Goal: Task Accomplishment & Management: Complete application form

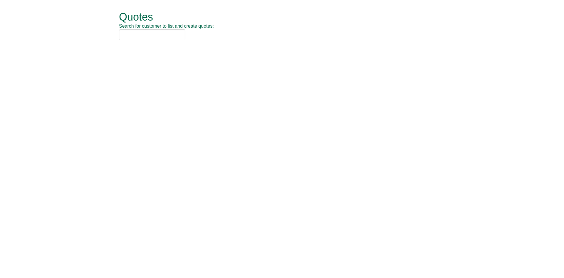
click at [146, 29] on div "Quotes Search for customer to list and create quotes:" at bounding box center [286, 26] width 335 height 52
click at [145, 32] on input "text" at bounding box center [152, 34] width 66 height 11
type input "nca"
click at [146, 45] on div "NCA (SOCHW41)" at bounding box center [275, 44] width 305 height 6
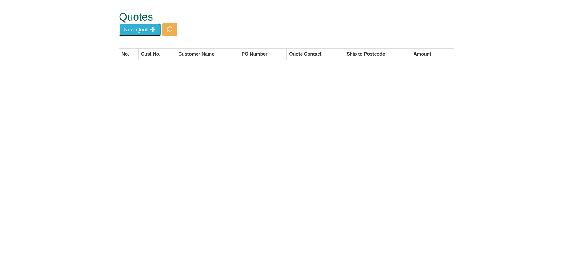
click at [148, 29] on button "New Quote" at bounding box center [140, 30] width 42 height 14
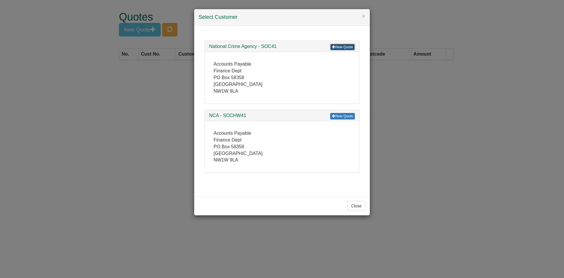
click at [343, 45] on link "New Quote" at bounding box center [342, 47] width 25 height 6
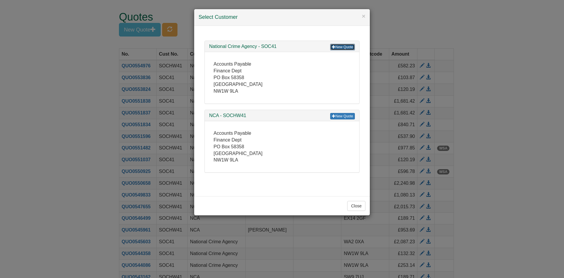
drag, startPoint x: 336, startPoint y: 46, endPoint x: 339, endPoint y: 44, distance: 3.5
click at [336, 46] on link "New Quote" at bounding box center [342, 47] width 25 height 6
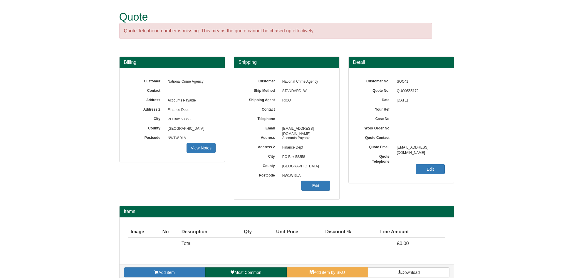
scroll to position [9, 0]
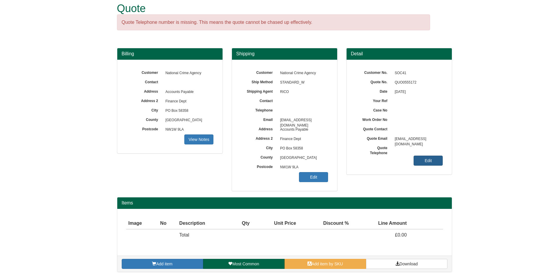
click at [427, 158] on link "Edit" at bounding box center [428, 161] width 29 height 10
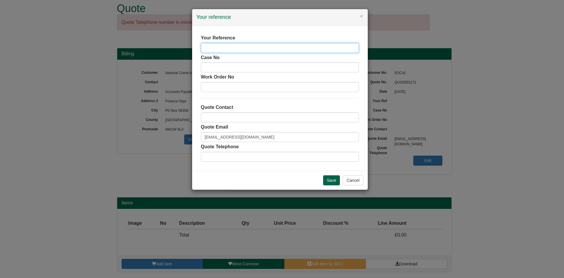
click at [240, 47] on input "text" at bounding box center [280, 48] width 158 height 10
click at [229, 52] on input "text" at bounding box center [280, 48] width 158 height 10
type input "Katherine Wagg"
click at [330, 182] on input "Save" at bounding box center [331, 180] width 17 height 10
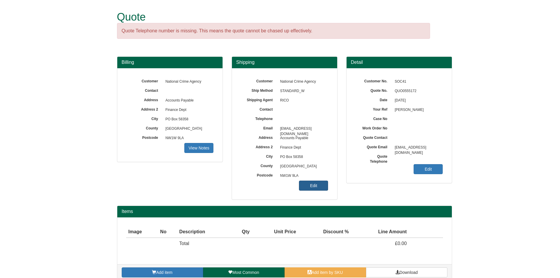
click at [315, 185] on link "Edit" at bounding box center [313, 185] width 29 height 10
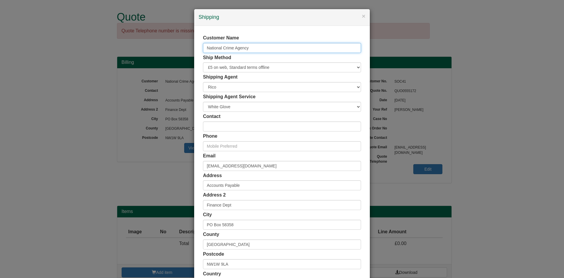
drag, startPoint x: 264, startPoint y: 48, endPoint x: 61, endPoint y: 45, distance: 203.4
click at [61, 45] on div "× Shipping Customer Name National Crime Agency Ship Method Free of Charge £5 Fl…" at bounding box center [282, 139] width 564 height 278
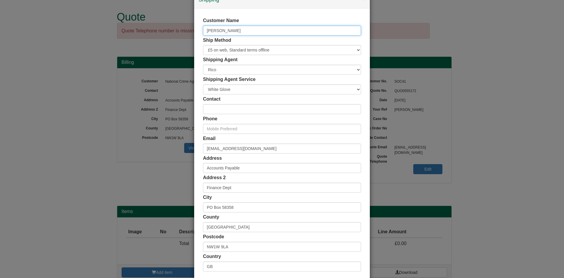
scroll to position [18, 0]
type input "[PERSON_NAME]"
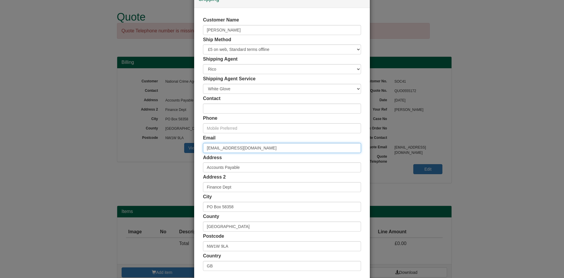
drag, startPoint x: 269, startPoint y: 147, endPoint x: 169, endPoint y: 146, distance: 100.2
click at [169, 146] on div "× Shipping Customer Name Katherine Wagg Ship Method Free of Charge £5 Flat Rate…" at bounding box center [282, 139] width 564 height 278
click at [210, 151] on input "email" at bounding box center [282, 148] width 158 height 10
paste input "Katherine.Wagg@nca.gov.uk"
type input "Katherine.Wagg@nca.gov.uk"
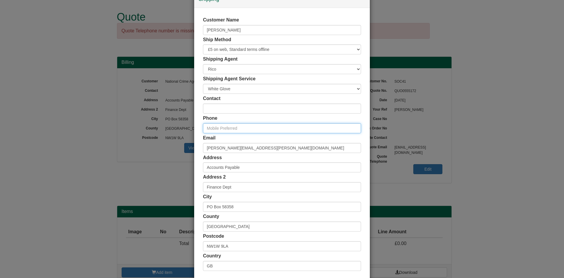
drag, startPoint x: 218, startPoint y: 129, endPoint x: 10, endPoint y: 134, distance: 207.3
click at [218, 129] on input "text" at bounding box center [282, 128] width 158 height 10
click at [215, 128] on input "text" at bounding box center [282, 128] width 158 height 10
paste input "+44 7541 000184"
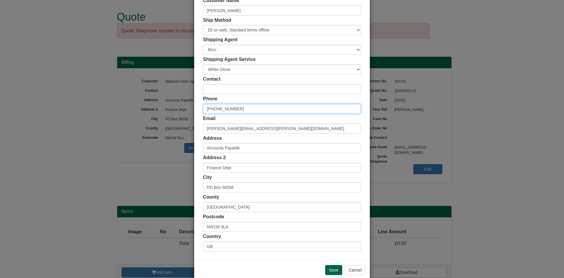
scroll to position [48, 0]
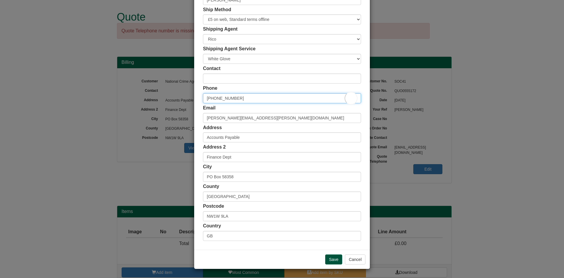
type input "+44 7541 000184"
click at [325, 259] on input "Save" at bounding box center [333, 259] width 17 height 10
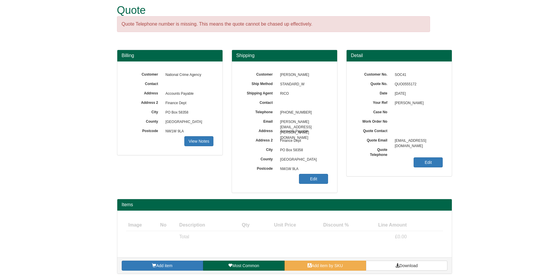
scroll to position [9, 0]
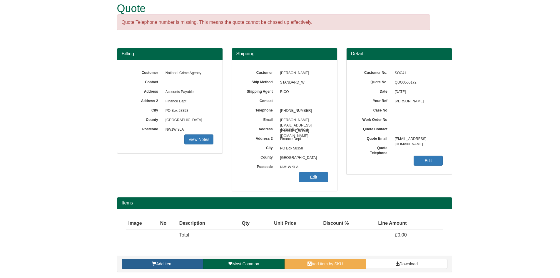
click at [161, 260] on link "Add item" at bounding box center [162, 264] width 81 height 10
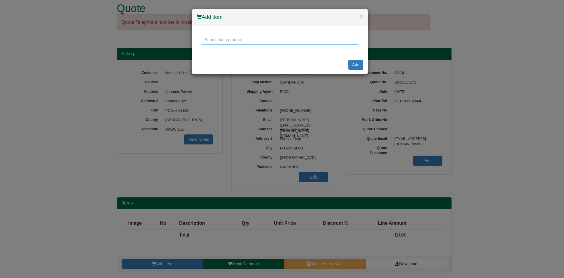
click at [217, 43] on input "text" at bounding box center [280, 40] width 158 height 10
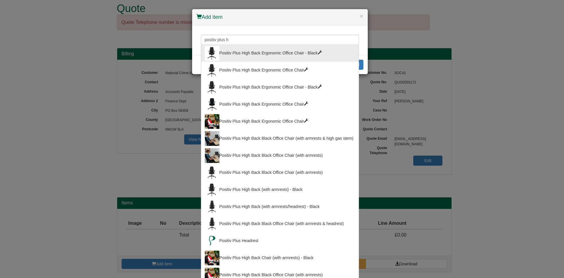
click at [255, 58] on div "Positiv Plus High Back Ergonomic Office Chair - Black" at bounding box center [280, 53] width 151 height 15
type input "Positiv Plus High Back Ergonomic Office Chair - Black"
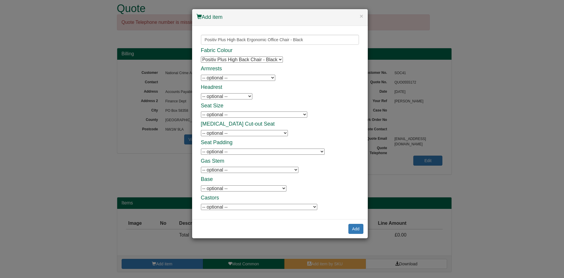
click at [266, 58] on select "Positiv Plus High Back Chair - Black Positiv Plus High Back Chair - Black Posit…" at bounding box center [242, 59] width 82 height 6
drag, startPoint x: 246, startPoint y: 75, endPoint x: 248, endPoint y: 80, distance: 5.3
click at [246, 75] on select "-- optional -- Positiv Plus Adjustable Armrests Positiv Plus Adjustable Armrests" at bounding box center [238, 78] width 74 height 6
select select "9787701"
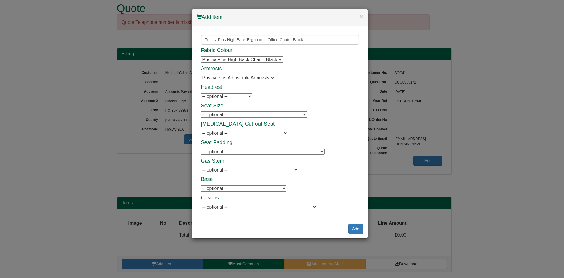
click at [201, 75] on select "-- optional -- Positiv Plus Adjustable Armrests Positiv Plus Adjustable Armrests" at bounding box center [238, 78] width 74 height 6
drag, startPoint x: 235, startPoint y: 96, endPoint x: 232, endPoint y: 96, distance: 3.6
click at [235, 96] on select "-- optional -- Positiv Plus Headrest Positiv Plus Headrest Positiv Plus Headrest" at bounding box center [226, 96] width 51 height 6
select select "100144358"
click at [201, 93] on select "-- optional -- Positiv Plus Headrest Positiv Plus Headrest Positiv Plus Headrest" at bounding box center [226, 96] width 51 height 6
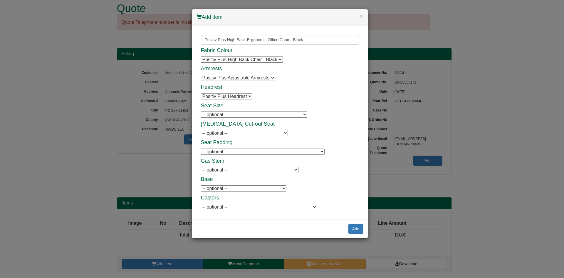
click at [293, 153] on select "-- optional -- Positiv Plus Memory Foam AirCare Seat (inc air cell) Positiv Plu…" at bounding box center [263, 151] width 124 height 6
click at [310, 134] on div "Fabric Colour Positiv Plus High Back Chair - Black Positiv Plus High Back Chair…" at bounding box center [280, 129] width 158 height 163
click at [355, 230] on button "Add" at bounding box center [356, 229] width 15 height 10
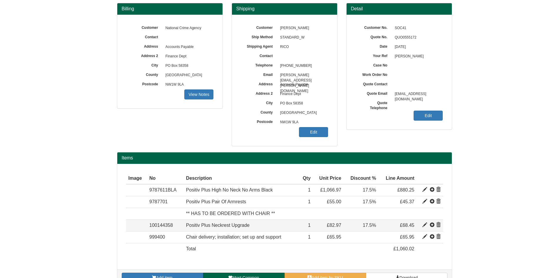
scroll to position [67, 0]
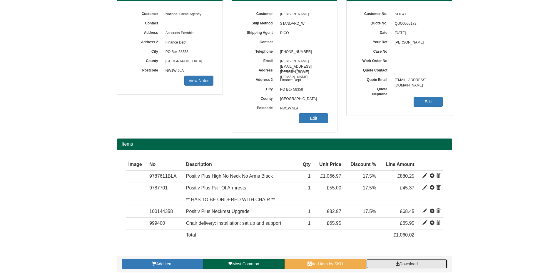
click at [403, 261] on span "Download" at bounding box center [408, 263] width 18 height 5
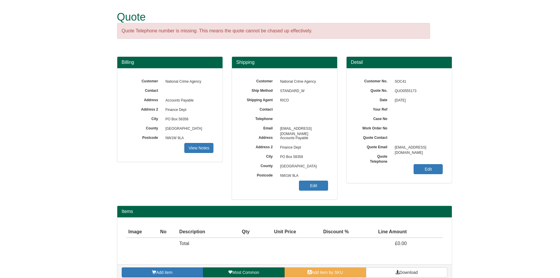
click at [411, 168] on div "Customer No. SOC41 Quote No. QUO0555173 Date [DATE] Your Ref Case No Work Order…" at bounding box center [399, 125] width 105 height 115
click at [418, 168] on link "Edit" at bounding box center [428, 169] width 29 height 10
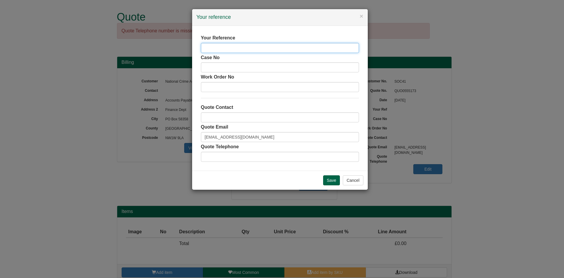
click at [219, 49] on input "text" at bounding box center [280, 48] width 158 height 10
type input "[PERSON_NAME]"
click at [325, 181] on input "Save" at bounding box center [331, 180] width 17 height 10
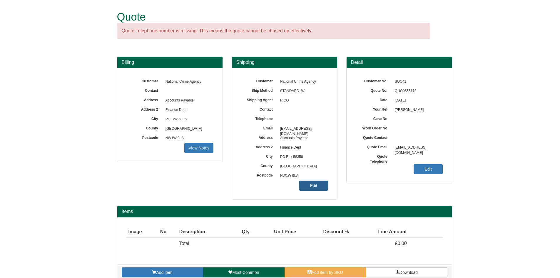
click at [302, 189] on link "Edit" at bounding box center [313, 185] width 29 height 10
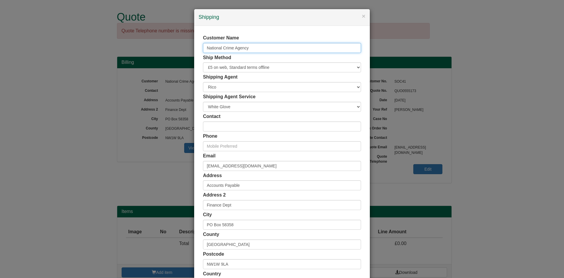
drag, startPoint x: 259, startPoint y: 48, endPoint x: 27, endPoint y: 40, distance: 232.7
click at [27, 40] on div "× Shipping Customer Name National Crime Agency Ship Method Free of Charge £5 Fl…" at bounding box center [282, 139] width 564 height 278
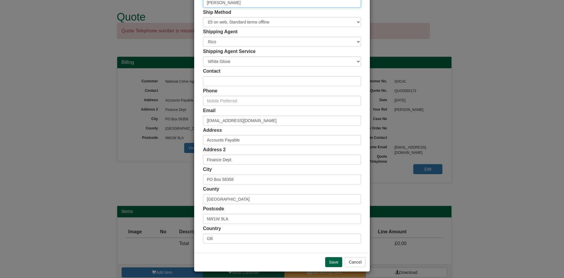
scroll to position [48, 0]
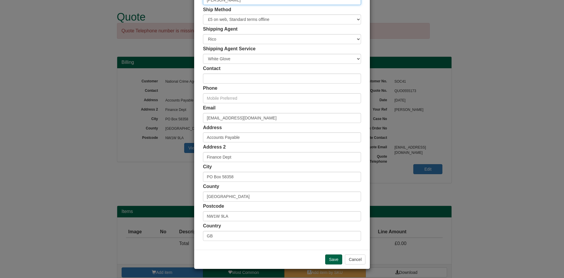
type input "[PERSON_NAME]"
drag, startPoint x: 260, startPoint y: 117, endPoint x: 118, endPoint y: 115, distance: 142.0
click at [118, 115] on div "× Shipping Customer Name Victoria Matthews Ship Method Free of Charge £5 Flat R…" at bounding box center [282, 139] width 564 height 278
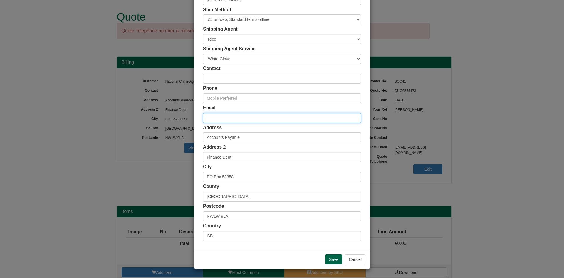
click at [220, 118] on input "email" at bounding box center [282, 118] width 158 height 10
paste input "Hi team, Hope you are well, Please see the attached report and quote following …"
drag, startPoint x: 203, startPoint y: 118, endPoint x: 549, endPoint y: 119, distance: 346.3
click at [549, 119] on div "× Shipping Customer Name Victoria Matthews Ship Method Free of Charge £5 Flat R…" at bounding box center [282, 139] width 564 height 278
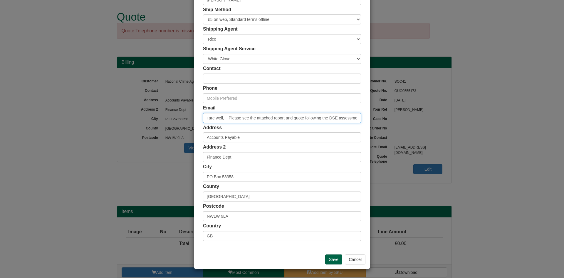
type input "Hi team, Hope yo"
drag, startPoint x: 289, startPoint y: 116, endPoint x: 74, endPoint y: 113, distance: 215.2
click at [74, 113] on div "× Shipping Customer Name Victoria Matthews Ship Method Free of Charge £5 Flat R…" at bounding box center [282, 139] width 564 height 278
click at [233, 117] on input "email" at bounding box center [282, 118] width 158 height 10
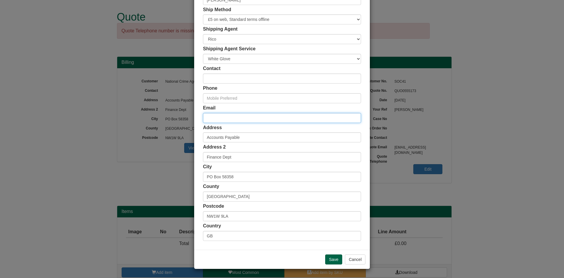
paste input "[EMAIL_ADDRESS][PERSON_NAME][DOMAIN_NAME]"
type input "[EMAIL_ADDRESS][PERSON_NAME][DOMAIN_NAME]"
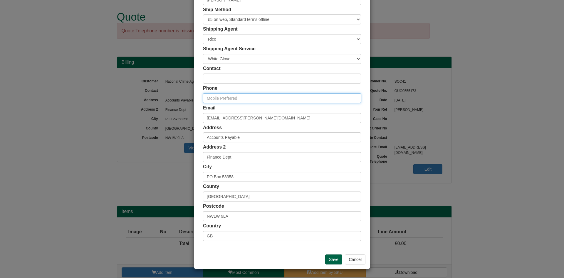
click at [240, 97] on input "text" at bounding box center [282, 98] width 158 height 10
paste input "[PHONE_NUMBER]"
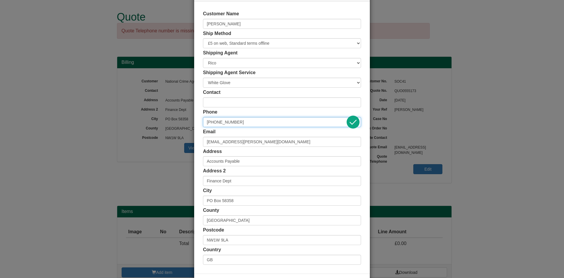
scroll to position [48, 0]
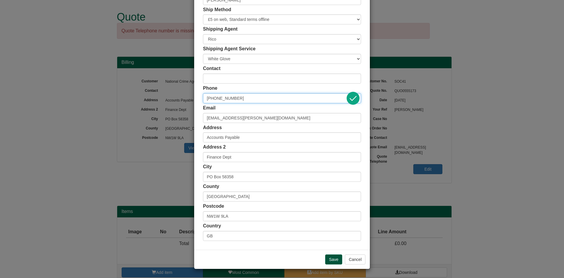
type input "[PHONE_NUMBER]"
click at [329, 257] on input "Save" at bounding box center [333, 259] width 17 height 10
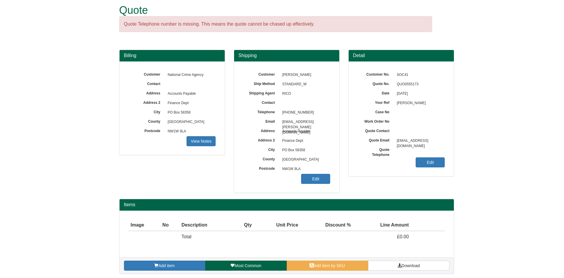
scroll to position [9, 0]
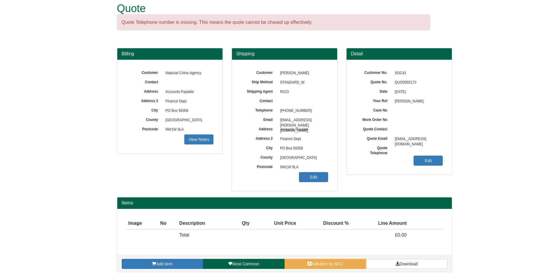
click at [171, 257] on div "Add item Most Common Add item by SKU Download" at bounding box center [284, 263] width 335 height 16
click at [169, 261] on link "Add item" at bounding box center [162, 264] width 81 height 10
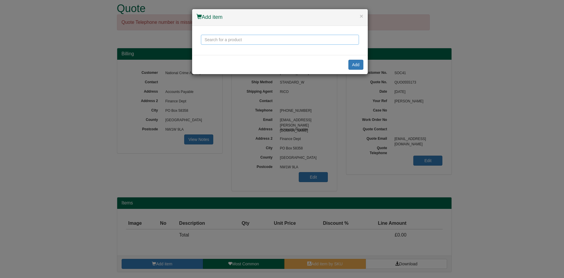
click at [260, 43] on input "text" at bounding box center [280, 40] width 158 height 10
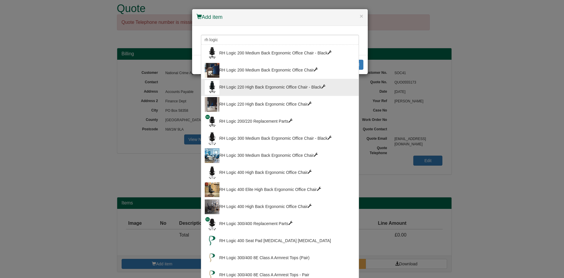
click at [282, 88] on div "RH Logic 220 High Back Ergonomic Office Chair - Black" at bounding box center [280, 87] width 151 height 15
type input "RH Logic 220 High Back Ergonomic Office Chair - Black"
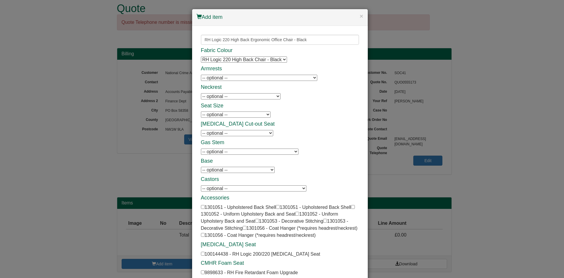
drag, startPoint x: 226, startPoint y: 75, endPoint x: 233, endPoint y: 80, distance: 8.6
click at [226, 75] on select "-- optional -- 8L Armrests - Black - Black Frame 8L Armrests - Black - Black Fr…" at bounding box center [259, 78] width 116 height 6
select select "1301054"
click at [201, 75] on select "-- optional -- 8L Armrests - Black - Black Frame 8L Armrests - Black - Black Fr…" at bounding box center [259, 78] width 116 height 6
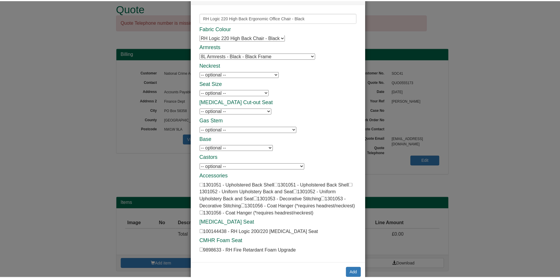
scroll to position [0, 0]
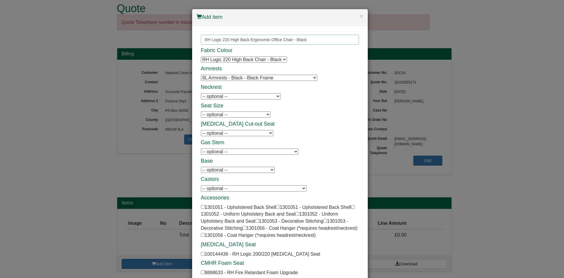
click at [308, 39] on input "RH Logic 220 High Back Ergonomic Office Chair - Black" at bounding box center [280, 40] width 158 height 10
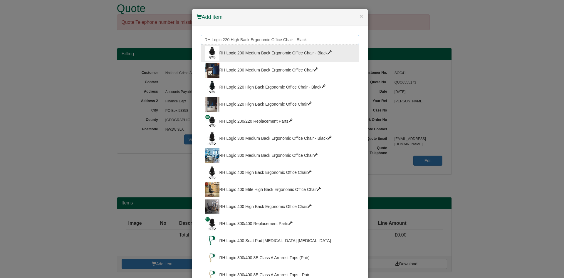
drag, startPoint x: 308, startPoint y: 39, endPoint x: 249, endPoint y: 41, distance: 59.7
click at [249, 41] on input "RH Logic 220 High Back Ergonomic Office Chair - Black" at bounding box center [280, 40] width 158 height 10
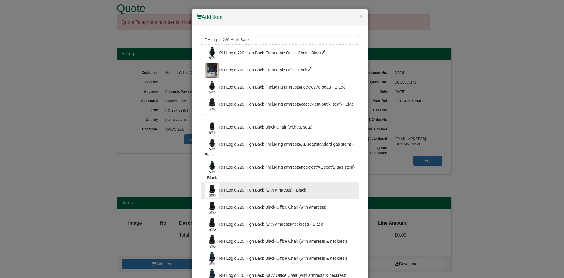
click at [280, 190] on div "RH Logic 220 High Back (with armrests) - Black" at bounding box center [280, 190] width 151 height 15
type input "RH Logic 220 High Back (with armrests) - Black"
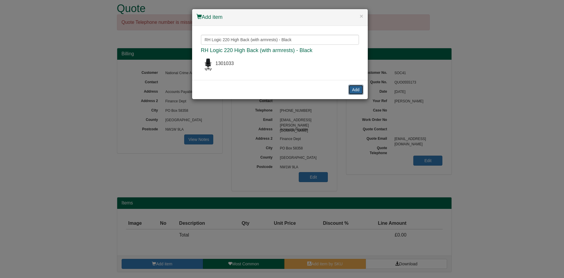
click at [357, 88] on button "Add" at bounding box center [356, 90] width 15 height 10
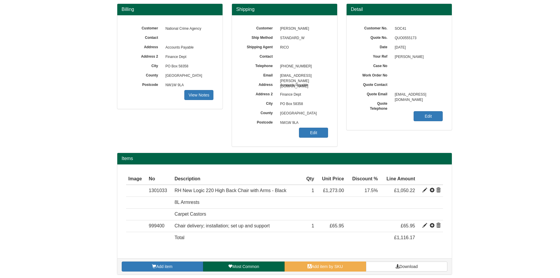
scroll to position [56, 0]
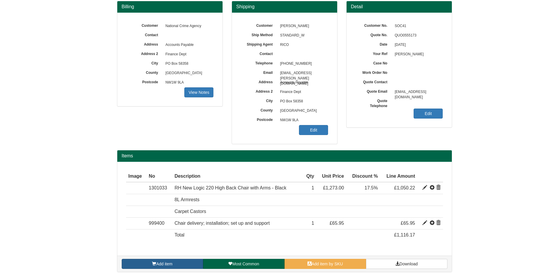
click at [177, 260] on link "Add item" at bounding box center [162, 264] width 81 height 10
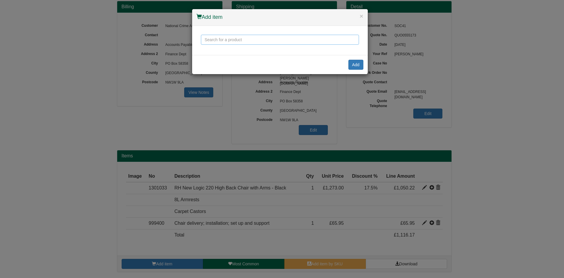
click at [224, 44] on input "text" at bounding box center [280, 40] width 158 height 10
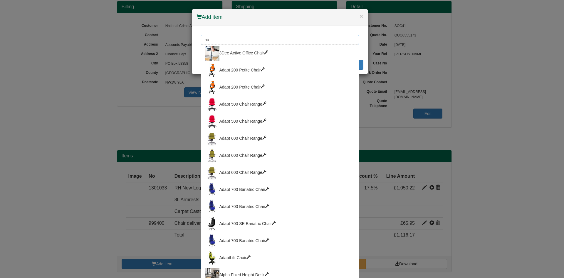
type input "h"
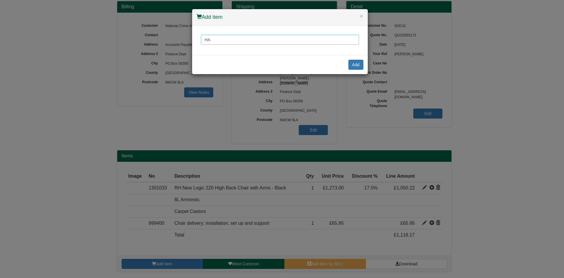
type input "H"
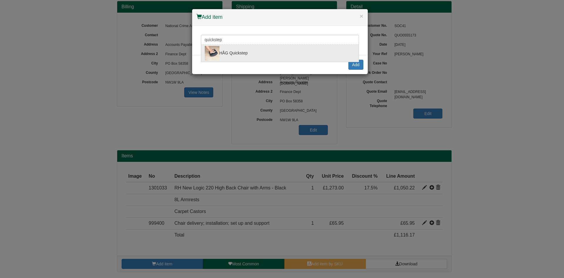
click at [229, 51] on div "HÅG Quickstep" at bounding box center [280, 53] width 151 height 15
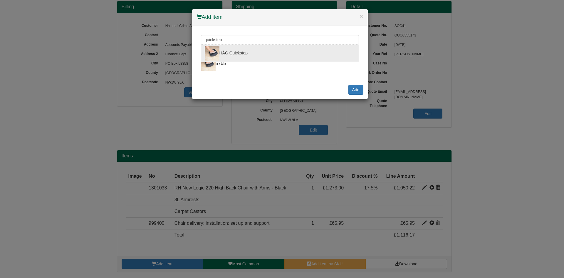
type input "HÅG Quickstep"
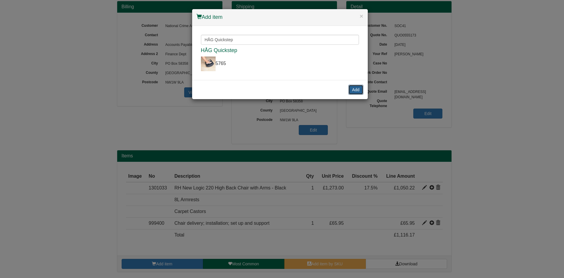
click at [357, 92] on button "Add" at bounding box center [356, 90] width 15 height 10
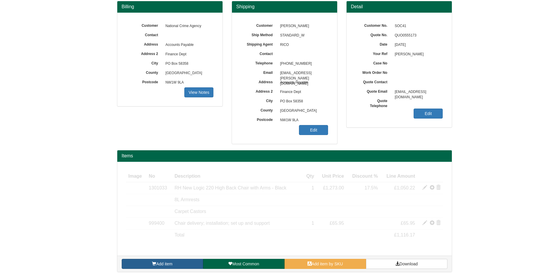
click at [172, 265] on span "Add item" at bounding box center [164, 263] width 16 height 5
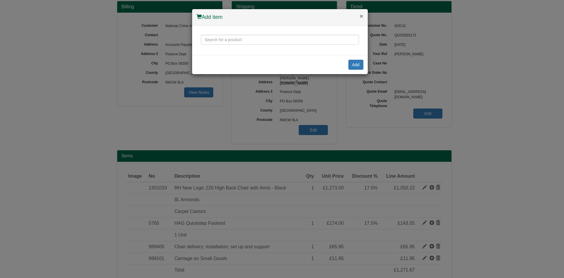
click at [361, 18] on button "×" at bounding box center [362, 16] width 4 height 6
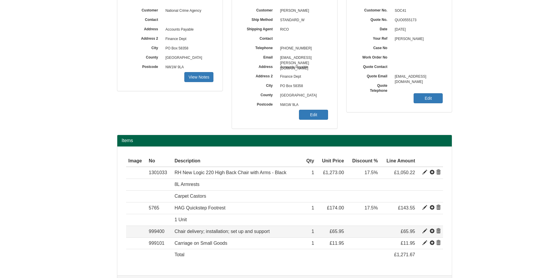
scroll to position [91, 0]
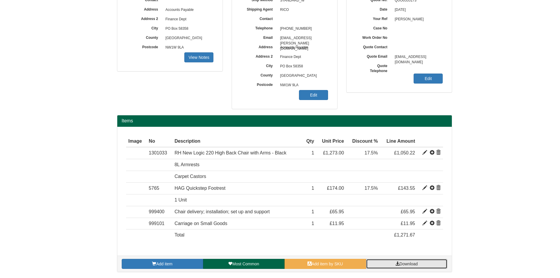
click at [394, 260] on link "Download" at bounding box center [406, 264] width 81 height 10
